Goal: Check status: Check status

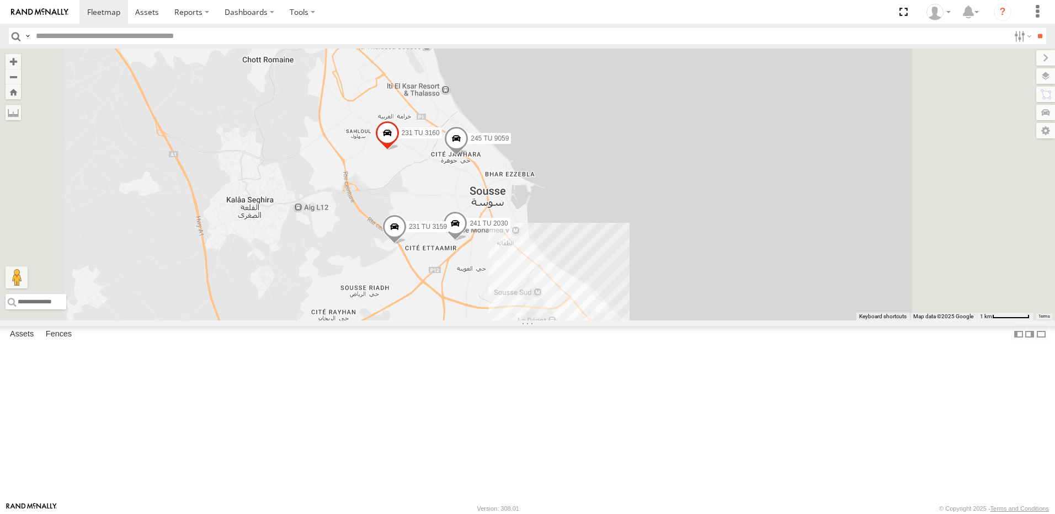
drag, startPoint x: 520, startPoint y: 389, endPoint x: 462, endPoint y: 376, distance: 59.4
click at [462, 320] on div "245 TU 9061 231 TU 3160 246 TU 8289 245 TU 9059 241 TU 2030 231 TU 3159 9" at bounding box center [527, 185] width 1055 height 272
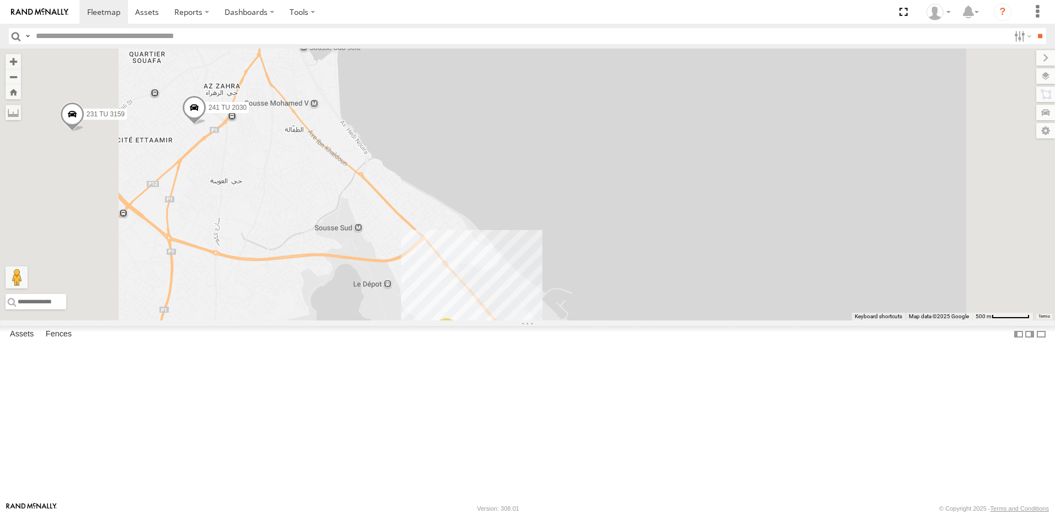
click at [457, 340] on div "9" at bounding box center [446, 329] width 22 height 22
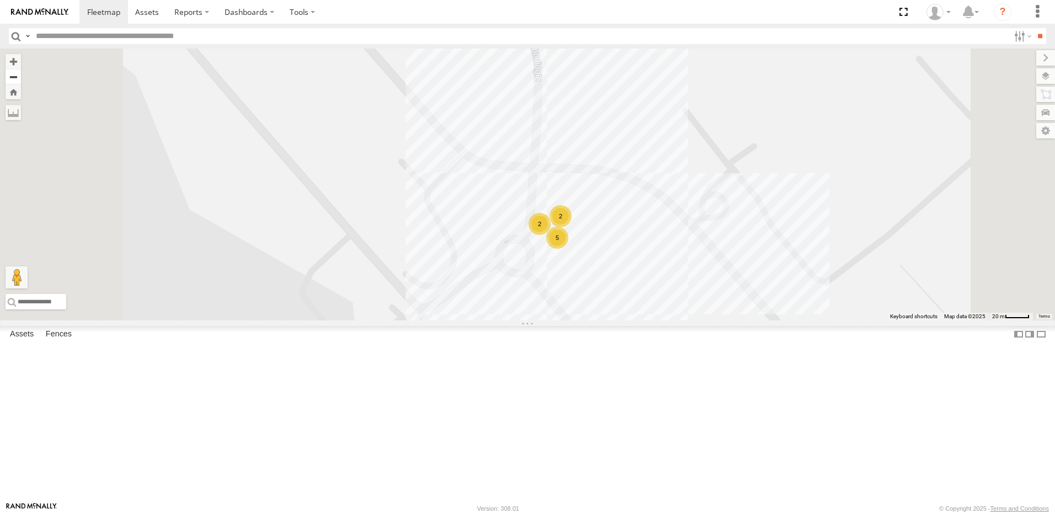
click at [21, 75] on button "Zoom out" at bounding box center [13, 76] width 15 height 15
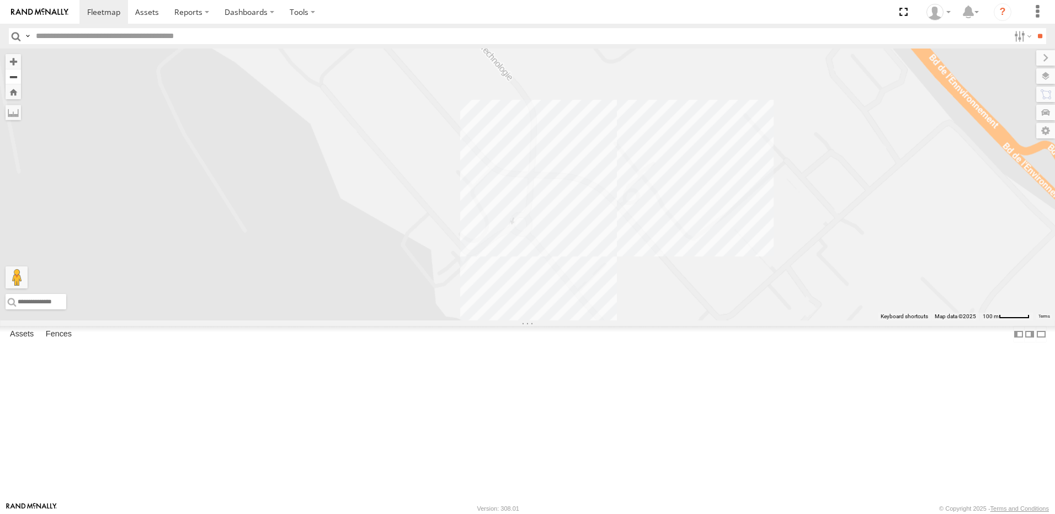
click at [21, 75] on button "Zoom out" at bounding box center [13, 76] width 15 height 15
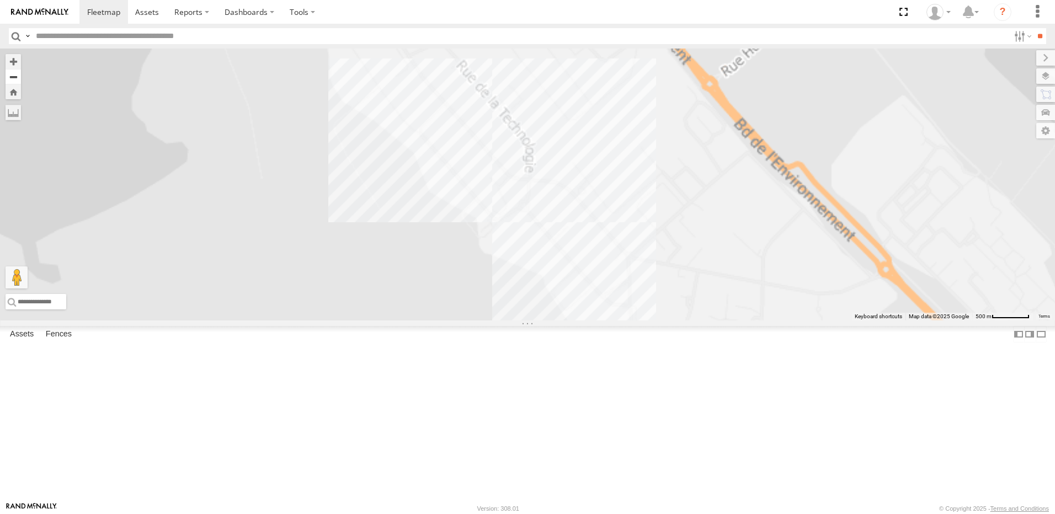
click at [21, 75] on button "Zoom out" at bounding box center [13, 76] width 15 height 15
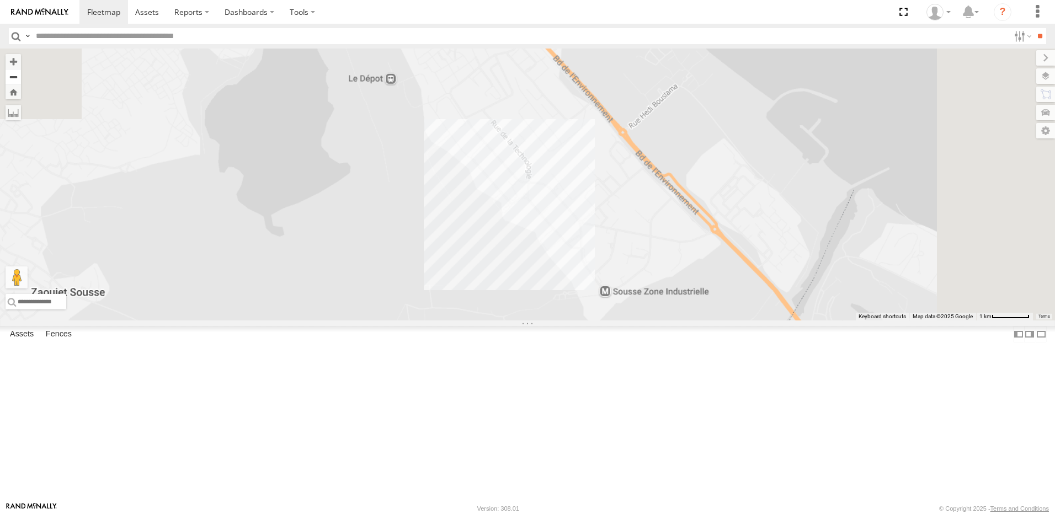
click at [21, 75] on button "Zoom out" at bounding box center [13, 76] width 15 height 15
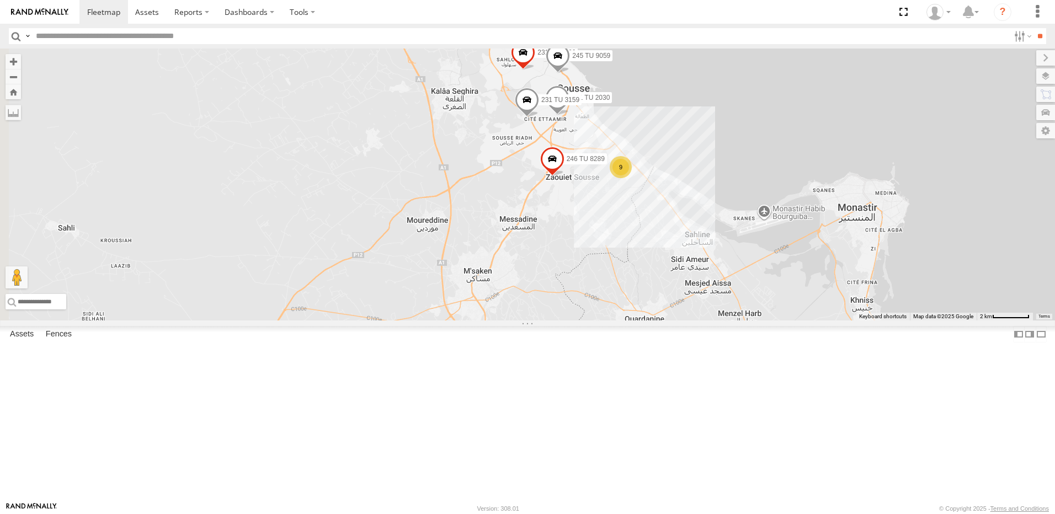
drag, startPoint x: 380, startPoint y: 290, endPoint x: 485, endPoint y: 270, distance: 106.7
click at [485, 270] on div "245 TU 9061 231 TU 3160 246 TU 8289 245 TU 9059 241 TU 2030 231 TU 3159 9" at bounding box center [527, 185] width 1055 height 272
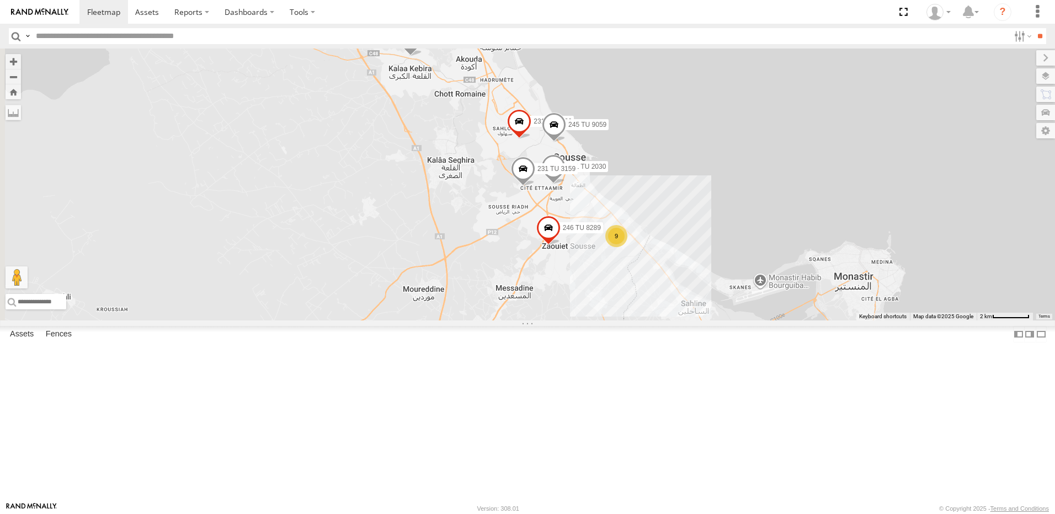
drag, startPoint x: 683, startPoint y: 217, endPoint x: 707, endPoint y: 319, distance: 105.3
click at [707, 319] on div "245 TU 9061 231 TU 3160 246 TU 8289 245 TU 9059 241 TU 2030 231 TU 3159 9" at bounding box center [527, 185] width 1055 height 272
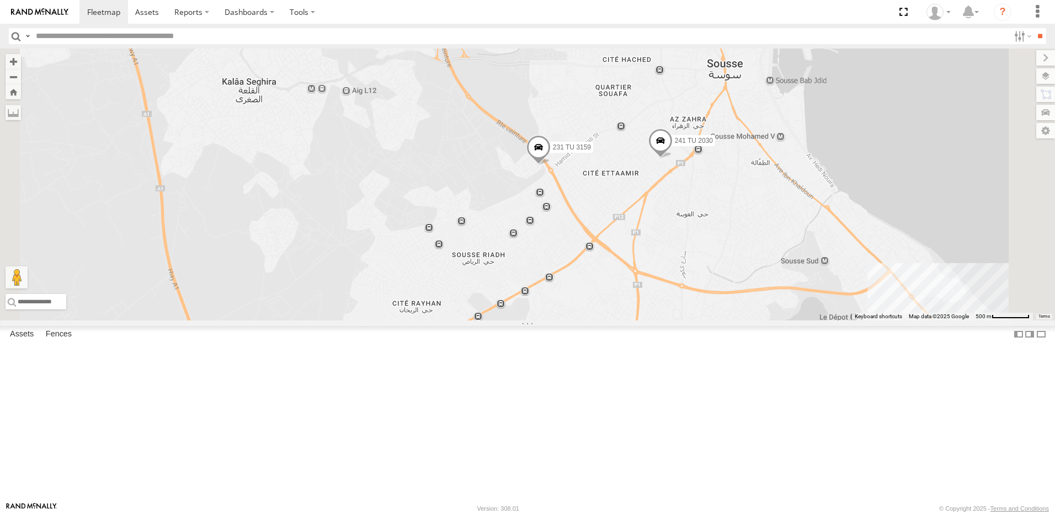
drag, startPoint x: 657, startPoint y: 319, endPoint x: 641, endPoint y: 307, distance: 20.5
click at [641, 307] on div "245 TU 9061 231 TU 3160 246 TU 8289 245 TU 9059 241 TU 2030 231 TU 3159" at bounding box center [527, 185] width 1055 height 272
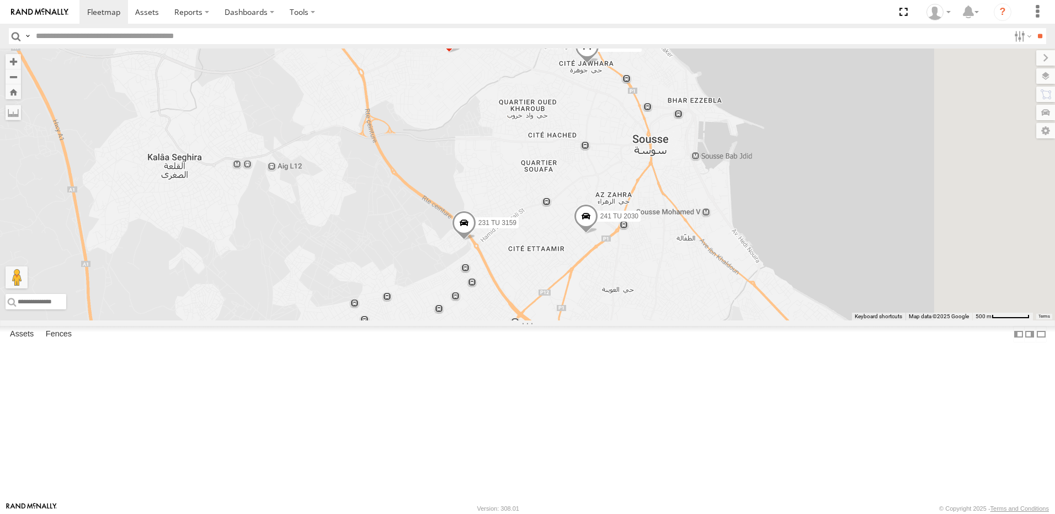
drag, startPoint x: 769, startPoint y: 269, endPoint x: 709, endPoint y: 358, distance: 107.2
click at [709, 320] on div "245 TU 9061 231 TU 3160 246 TU 8289 245 TU 9059 241 TU 2030 231 TU 3159 9" at bounding box center [527, 185] width 1055 height 272
click at [599, 64] on span at bounding box center [587, 49] width 24 height 30
click at [658, 213] on div "245 TU 9061 231 TU 3160 246 TU 8289 245 TU 9059 241 TU 2030 231 TU 3159 9 245 T…" at bounding box center [527, 185] width 1055 height 272
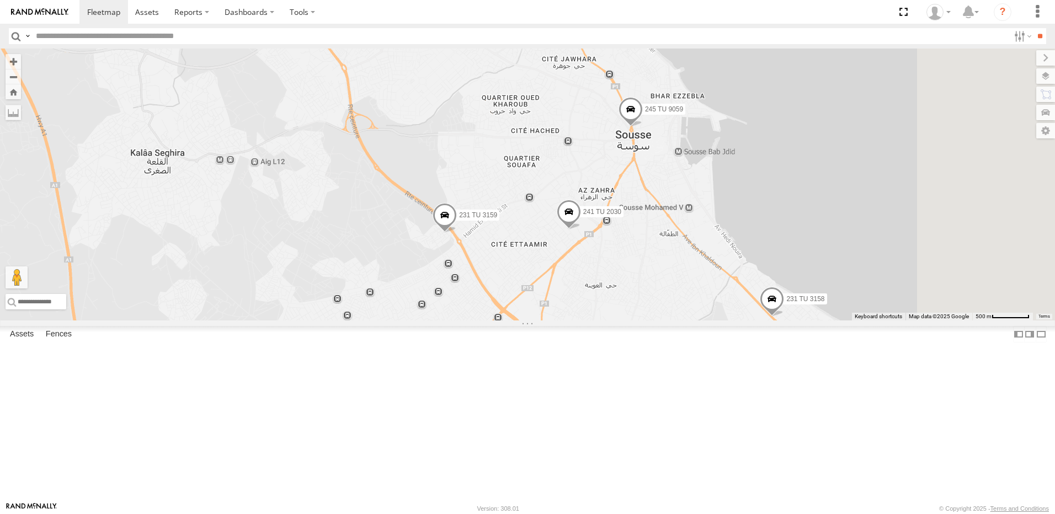
drag, startPoint x: 734, startPoint y: 241, endPoint x: 691, endPoint y: 198, distance: 60.8
click at [691, 198] on div "241 TU 2030 231 TU 3159 231 TU 3160 231 TU 3158 245 TU 9059" at bounding box center [527, 185] width 1055 height 272
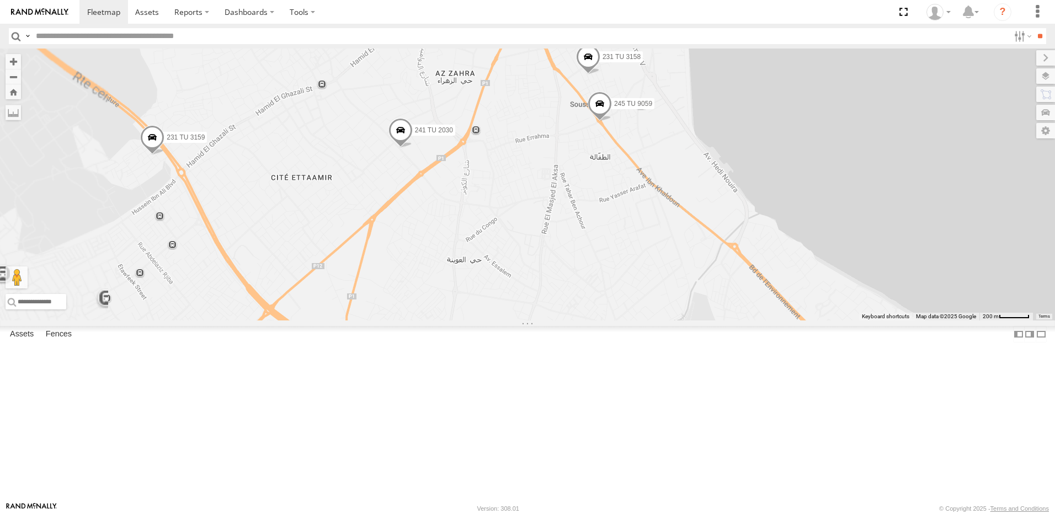
drag, startPoint x: 756, startPoint y: 298, endPoint x: 684, endPoint y: 282, distance: 73.3
click at [693, 282] on div "241 TU 2030 231 TU 3159 231 TU 3160 231 TU 3158 245 TU 9059" at bounding box center [527, 185] width 1055 height 272
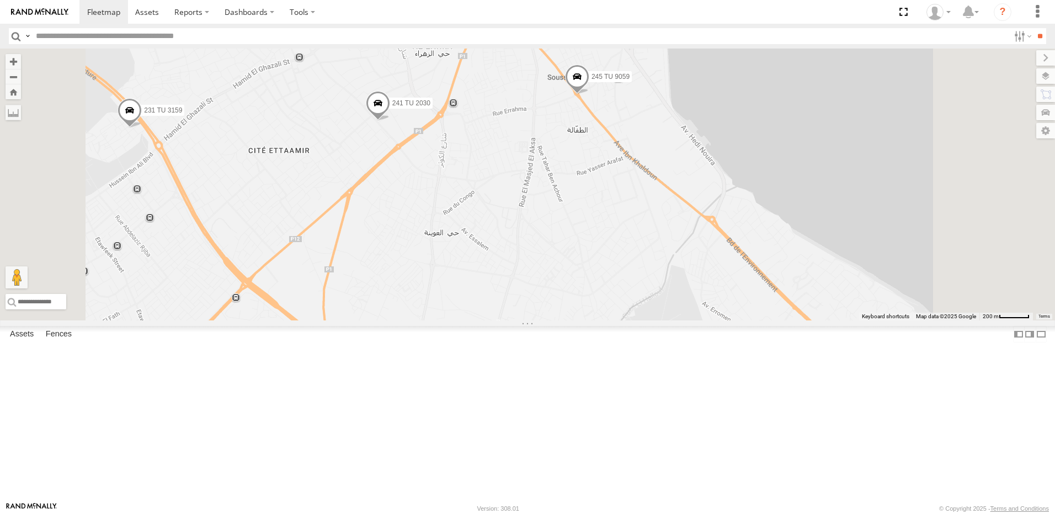
click at [589, 94] on span at bounding box center [577, 80] width 24 height 30
click at [700, 237] on div "241 TU 2030 231 TU 3159 231 TU 3160 231 TU 3158 245 TU 9059 [GEOGRAPHIC_DATA] […" at bounding box center [527, 185] width 1055 height 272
